Goal: Transaction & Acquisition: Book appointment/travel/reservation

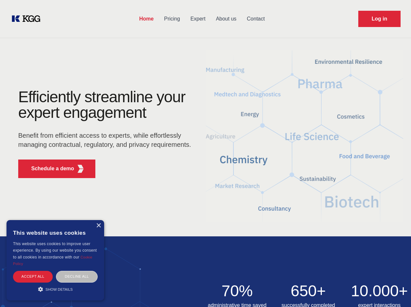
click at [206, 153] on div "Efficiently streamline your expert engagement Benefit from efficient access to …" at bounding box center [107, 136] width 198 height 94
click at [49, 169] on p "Schedule a demo" at bounding box center [52, 169] width 43 height 8
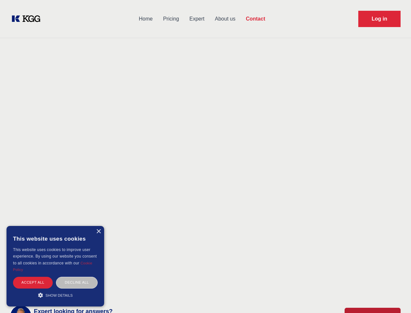
click at [98, 226] on div "× This website uses cookies This website uses cookies to improve user experienc…" at bounding box center [56, 266] width 98 height 80
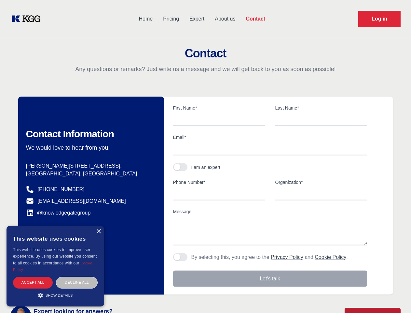
click at [33, 277] on div "Accept all" at bounding box center [33, 282] width 40 height 11
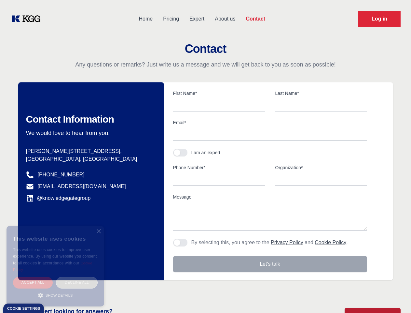
click at [77, 277] on div "Decline all" at bounding box center [77, 282] width 42 height 11
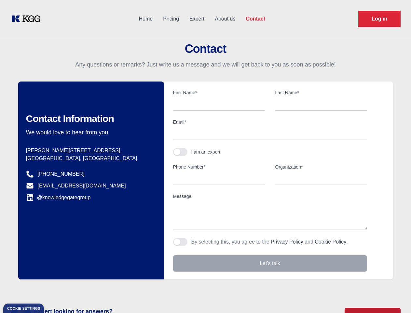
click at [55, 289] on main "Contact Any questions or remarks? Just write us a message and we will get back …" at bounding box center [205, 169] width 411 height 339
